Goal: Check status: Check status

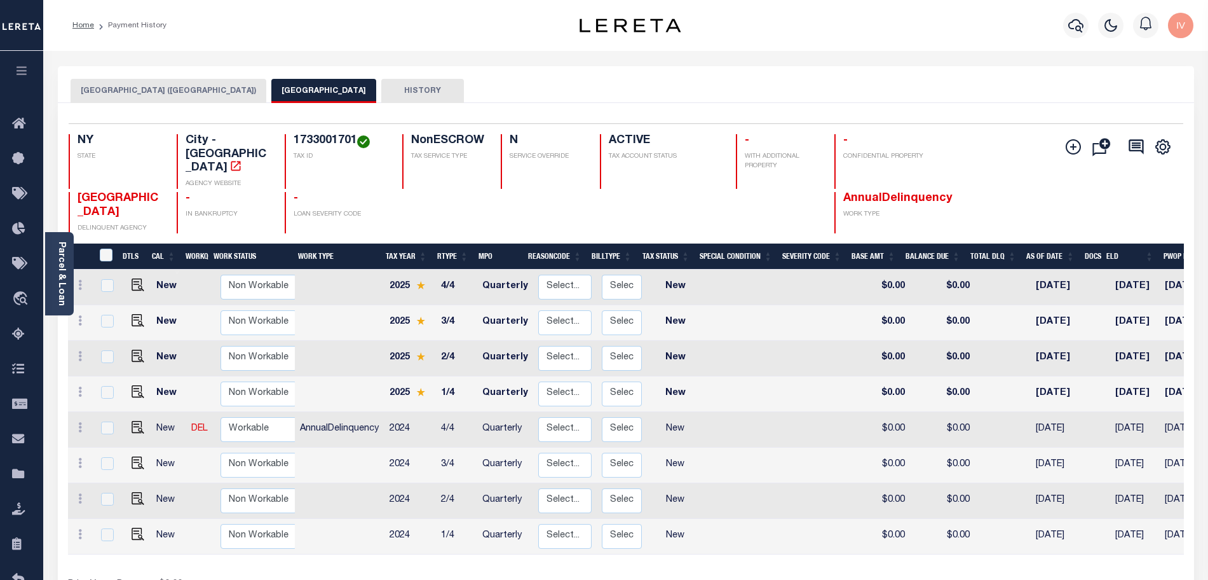
click at [332, 28] on div "Home Payment History" at bounding box center [298, 25] width 473 height 27
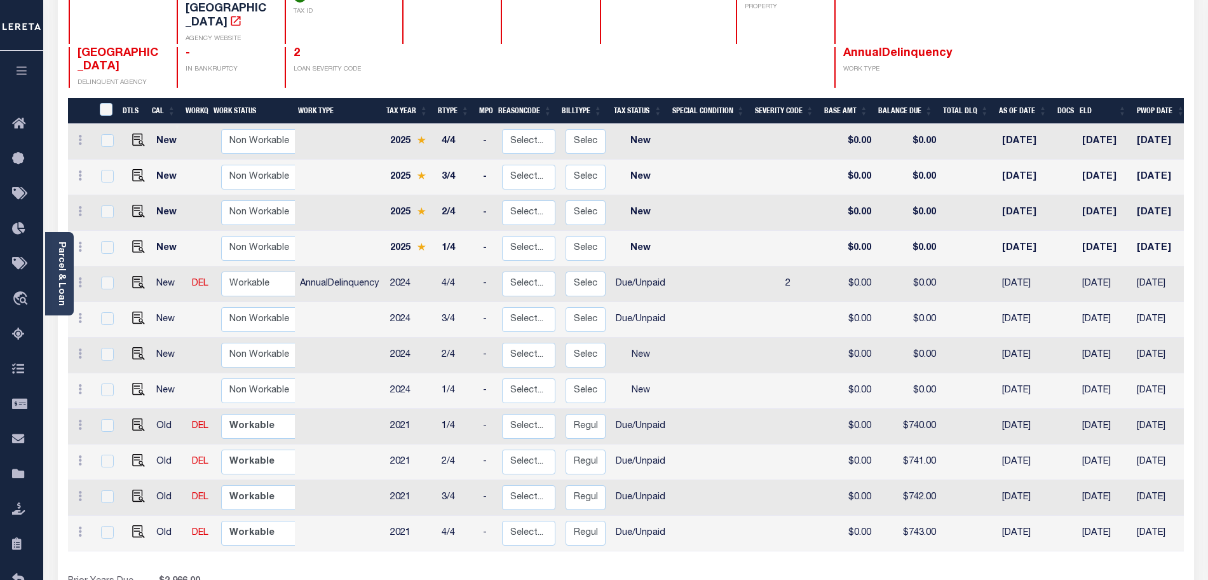
scroll to position [215, 0]
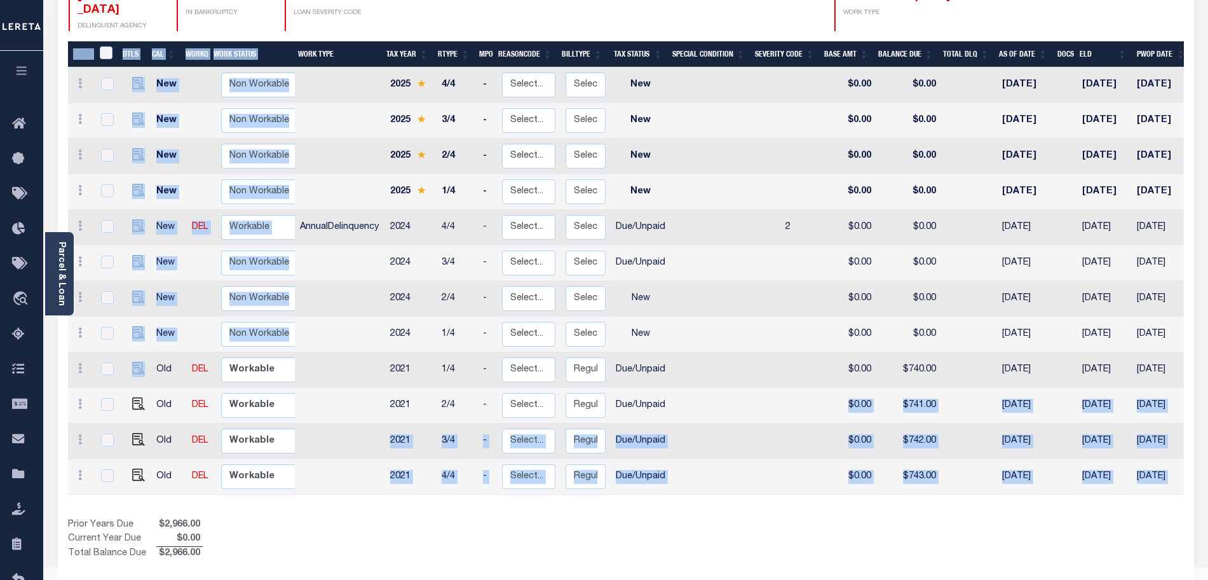
drag, startPoint x: 152, startPoint y: 343, endPoint x: 829, endPoint y: 389, distance: 679.0
click at [829, 389] on div "DTLS CAL WorkQ Work Status Work Type Tax Year RType MPO ReasonCode BillType Tax…" at bounding box center [626, 271] width 1116 height 461
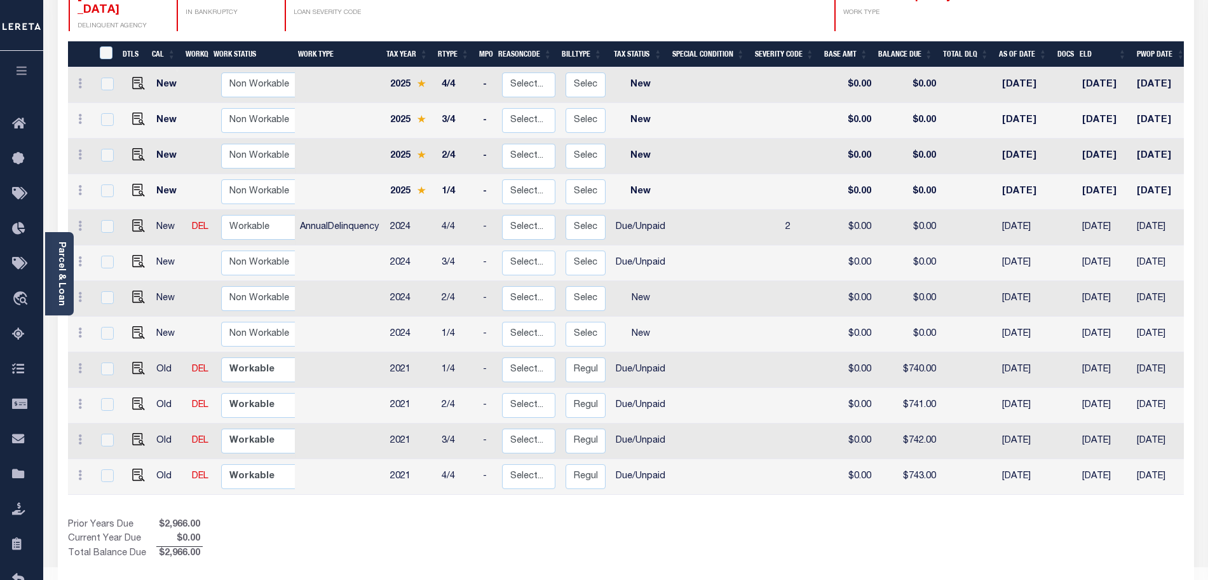
click at [844, 518] on div "Show Tax Lines before Bill Release Date Prior Years Due $2,966.00 Current Year …" at bounding box center [626, 539] width 1116 height 43
drag, startPoint x: 907, startPoint y: 339, endPoint x: 933, endPoint y: 336, distance: 26.9
click at [933, 352] on td "$740.00" at bounding box center [908, 370] width 65 height 36
checkbox input "true"
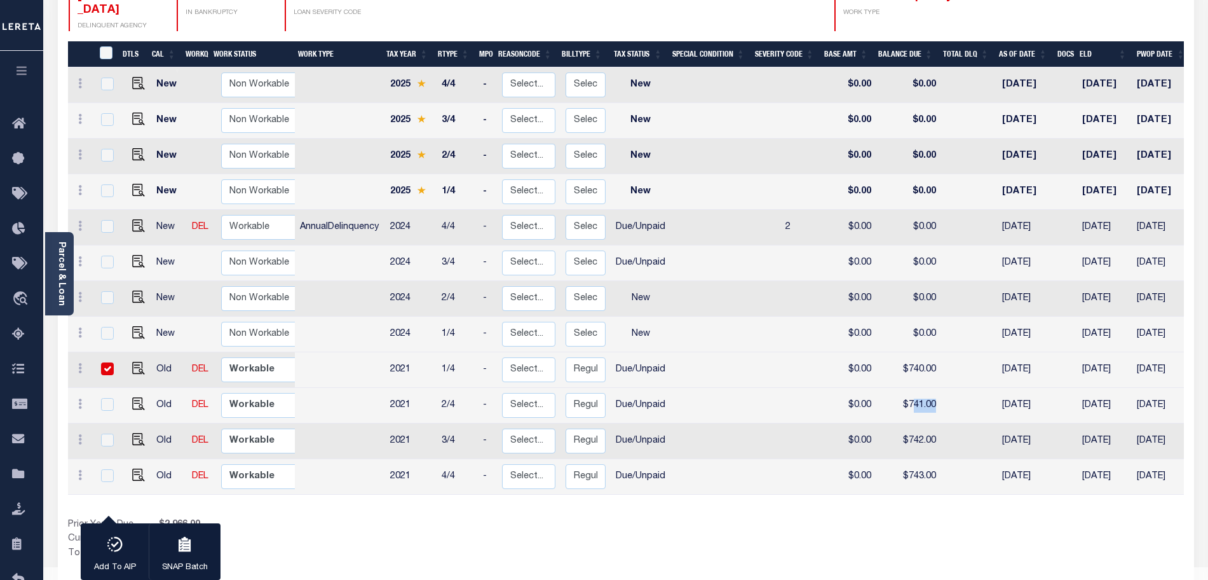
drag, startPoint x: 911, startPoint y: 372, endPoint x: 935, endPoint y: 376, distance: 23.9
click at [935, 388] on td "$741.00" at bounding box center [908, 406] width 65 height 36
checkbox input "true"
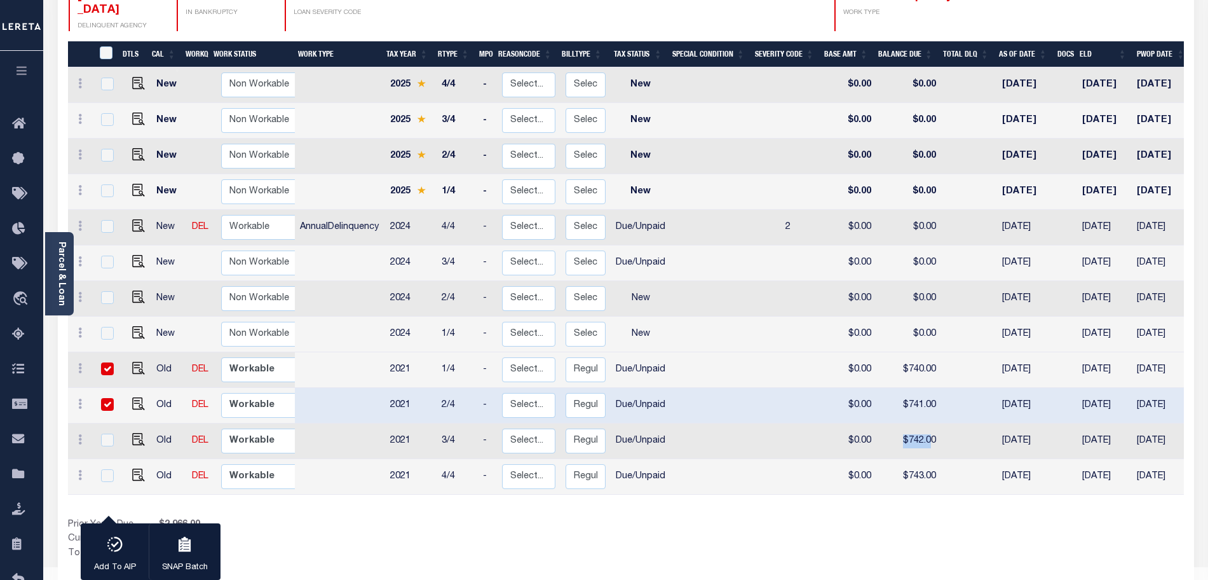
drag, startPoint x: 892, startPoint y: 413, endPoint x: 928, endPoint y: 416, distance: 36.4
click at [928, 423] on td "$742.00" at bounding box center [908, 441] width 65 height 36
checkbox input "true"
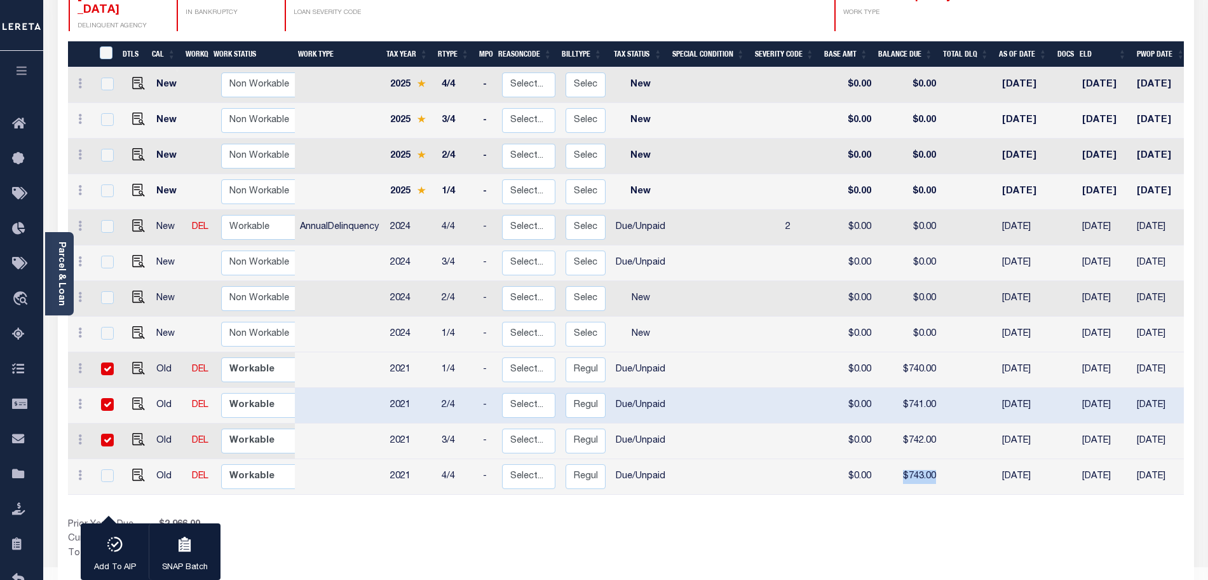
drag, startPoint x: 893, startPoint y: 450, endPoint x: 932, endPoint y: 452, distance: 38.2
click at [932, 459] on td "$743.00" at bounding box center [908, 477] width 65 height 36
checkbox input "true"
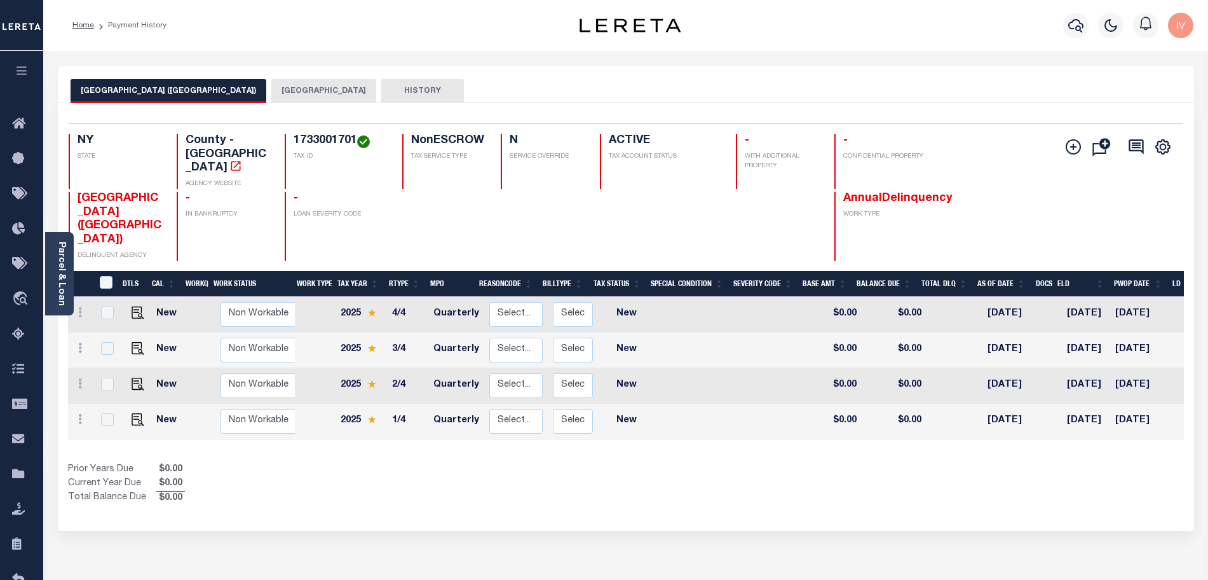
click at [284, 86] on button "[GEOGRAPHIC_DATA]" at bounding box center [323, 91] width 105 height 24
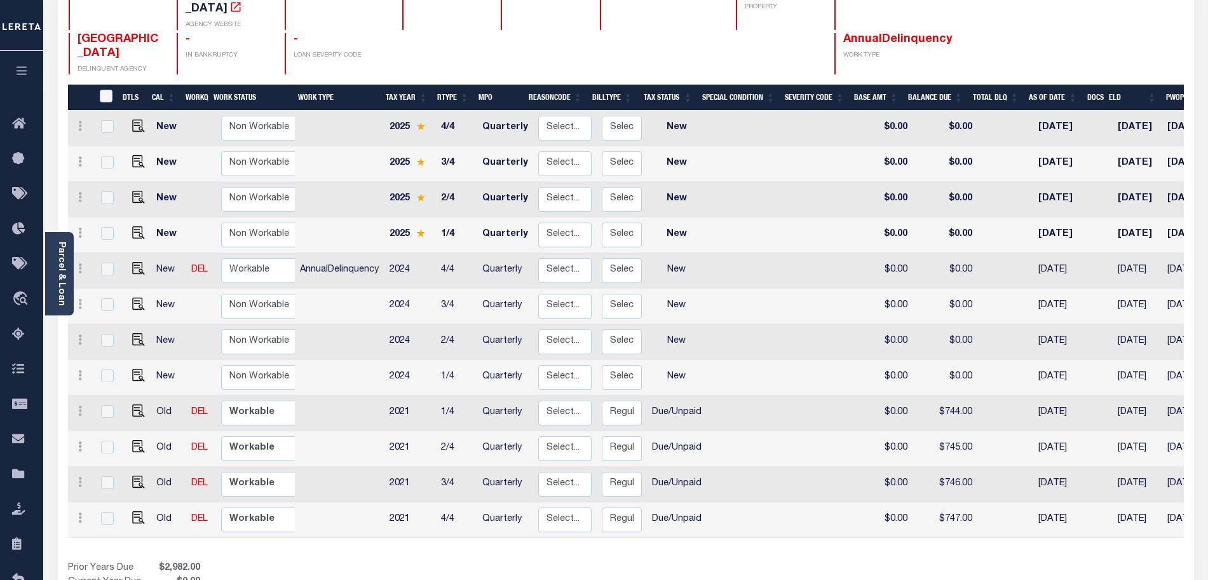
scroll to position [209, 0]
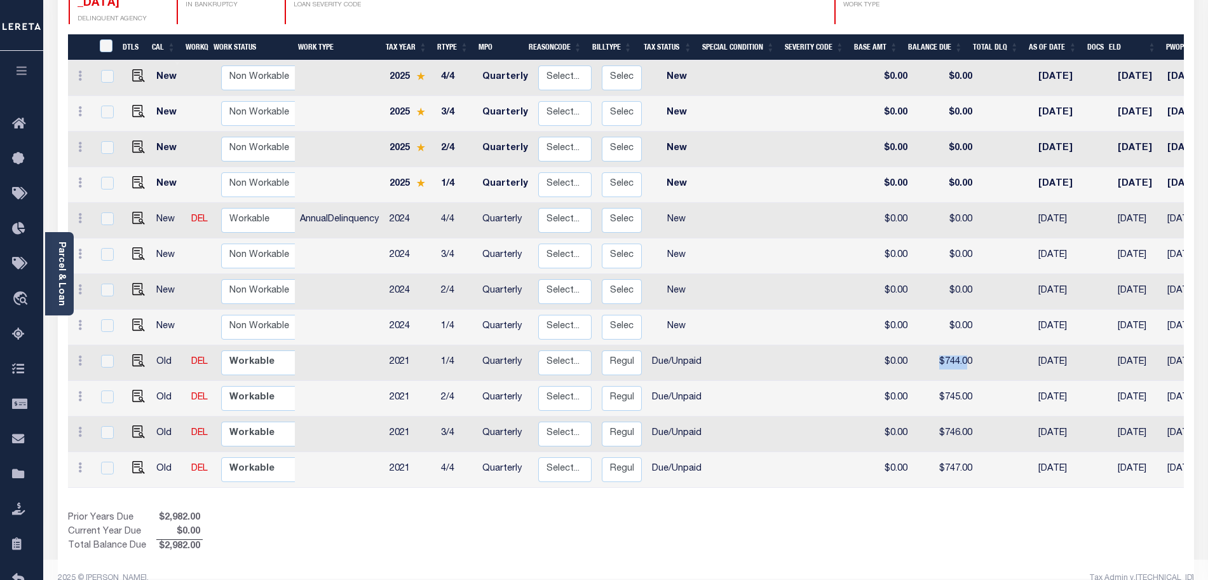
drag, startPoint x: 907, startPoint y: 343, endPoint x: 957, endPoint y: 346, distance: 50.3
click at [957, 346] on tr "Old DEL Non Workable Workable 2021 1/4 Quarterly Select... Payment Reversal Tax…" at bounding box center [726, 363] width 1317 height 36
drag, startPoint x: 889, startPoint y: 388, endPoint x: 957, endPoint y: 379, distance: 68.7
click at [957, 381] on tr "Old DEL Non Workable Workable 2021 2/4 Quarterly Select... Payment Reversal Tax…" at bounding box center [726, 399] width 1317 height 36
drag, startPoint x: 888, startPoint y: 410, endPoint x: 962, endPoint y: 410, distance: 73.7
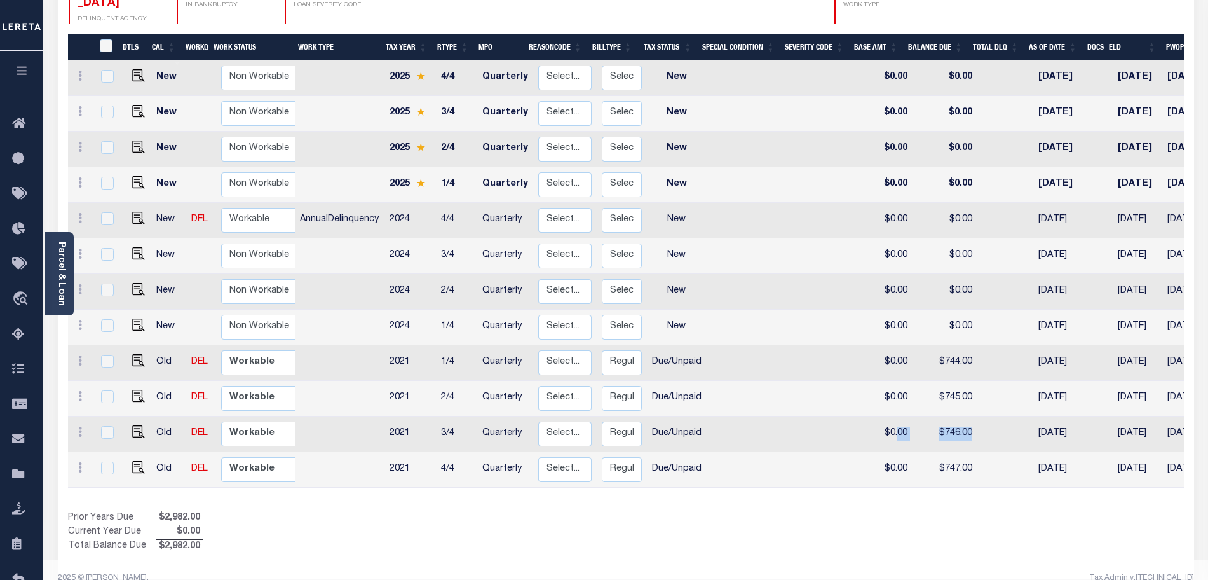
click at [962, 416] on tr "Old DEL Non Workable Workable 2021 3/4 Quarterly Select... Payment Reversal Tax…" at bounding box center [726, 434] width 1317 height 36
drag, startPoint x: 871, startPoint y: 447, endPoint x: 979, endPoint y: 448, distance: 108.7
click at [979, 452] on tr "Old DEL Non Workable Workable 2021 4/4 Quarterly Select... Payment Reversal Tax…" at bounding box center [726, 470] width 1317 height 36
drag, startPoint x: 419, startPoint y: 343, endPoint x: 532, endPoint y: 346, distance: 112.5
click at [532, 346] on tr "Old DEL Non Workable Workable 2021 1/4 Quarterly Select... Payment Reversal Tax…" at bounding box center [726, 363] width 1317 height 36
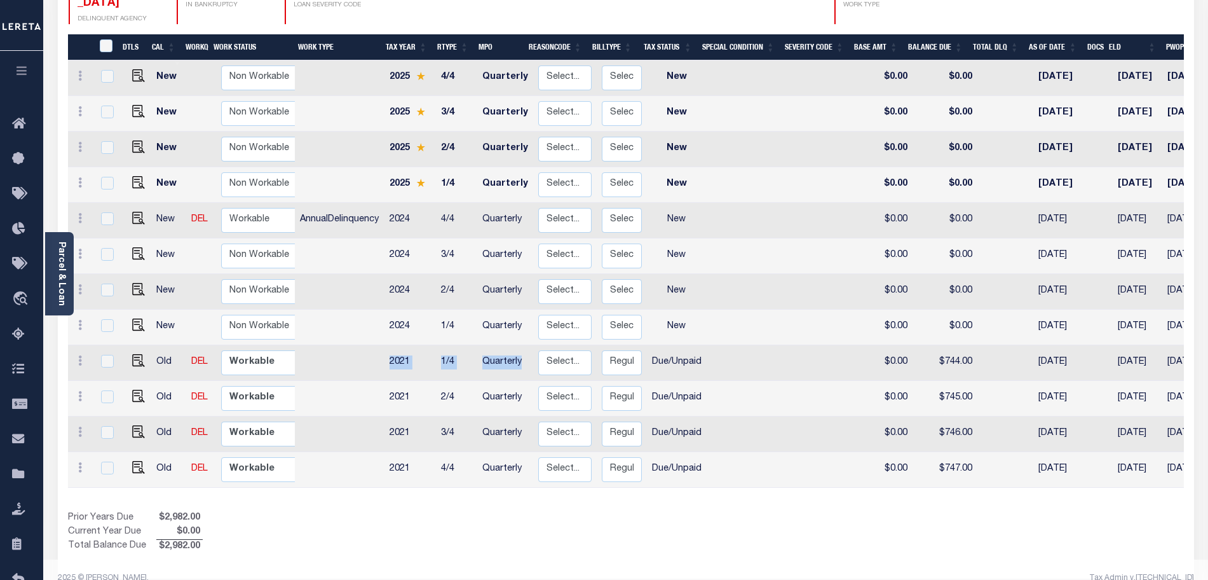
click at [1139, 511] on div "Show Tax Lines before Bill Release Date Prior Years Due $2,982.00 Current Year …" at bounding box center [626, 532] width 1116 height 43
